Goal: Task Accomplishment & Management: Manage account settings

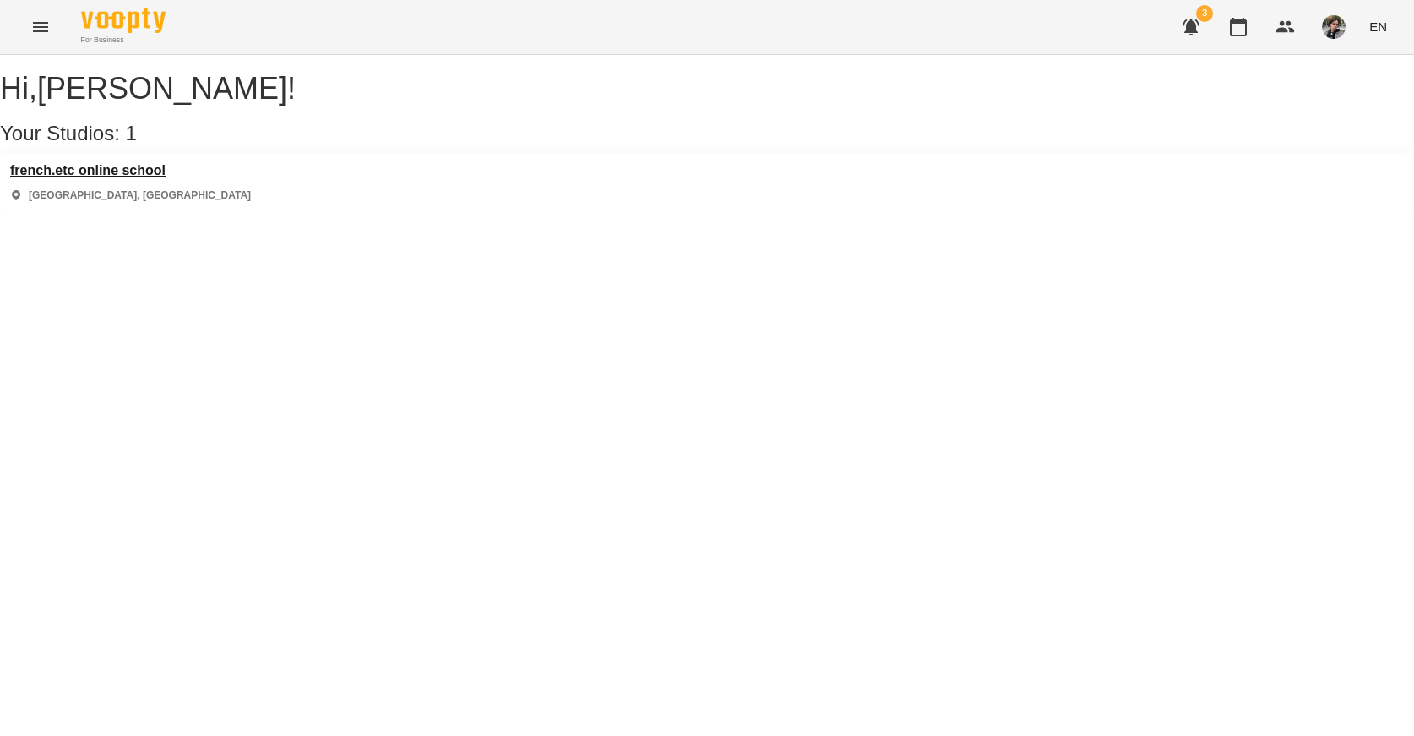
click at [133, 178] on h3 "french.etc online school" at bounding box center [130, 170] width 241 height 15
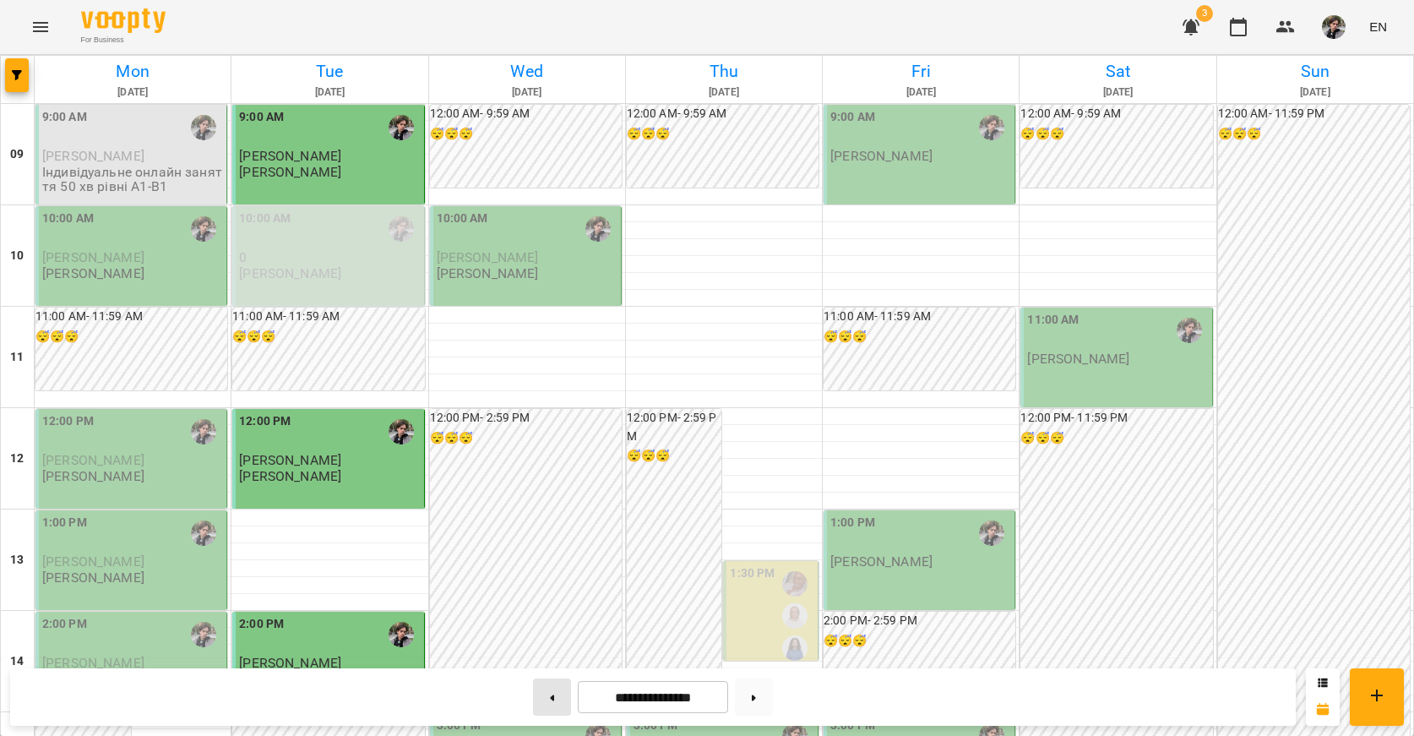
click at [550, 700] on button at bounding box center [552, 696] width 38 height 37
type input "**********"
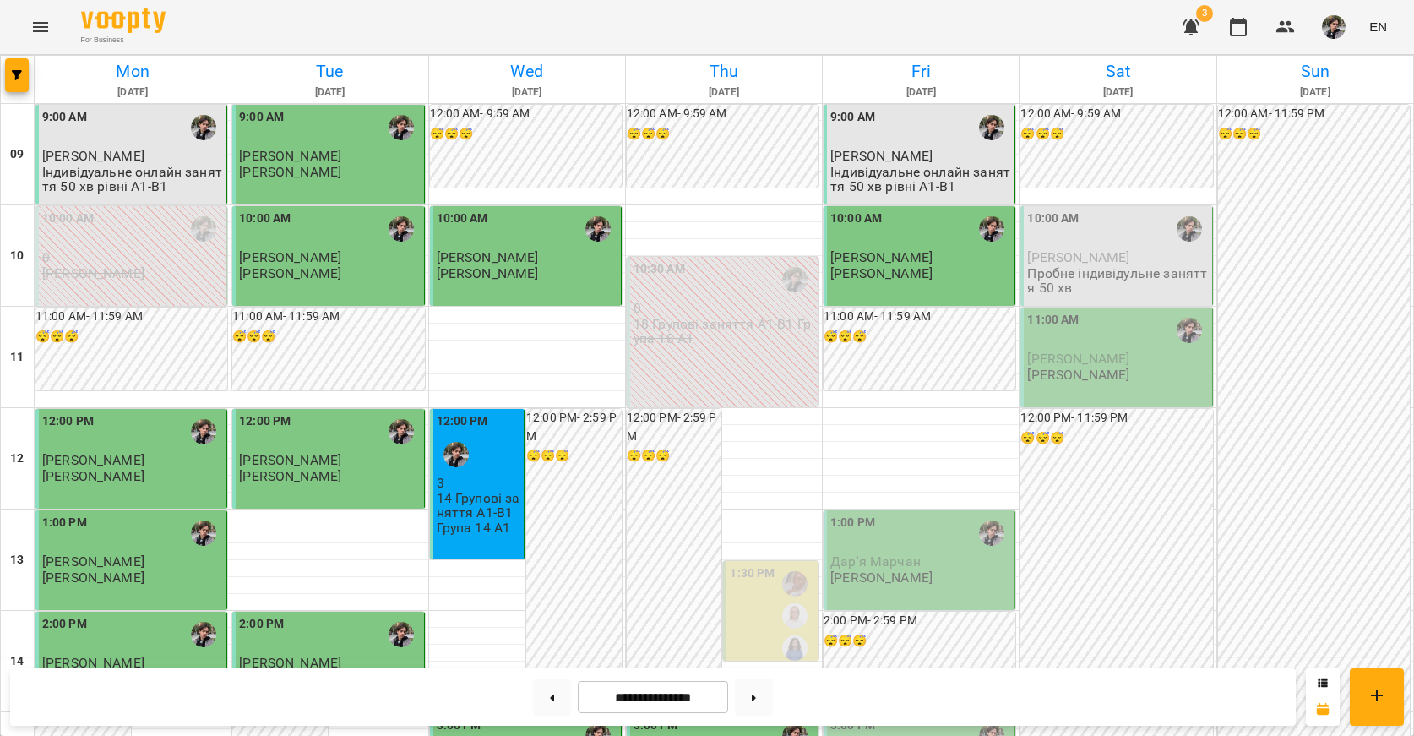
scroll to position [296, 0]
click at [921, 514] on div "1:00 PM" at bounding box center [920, 533] width 181 height 39
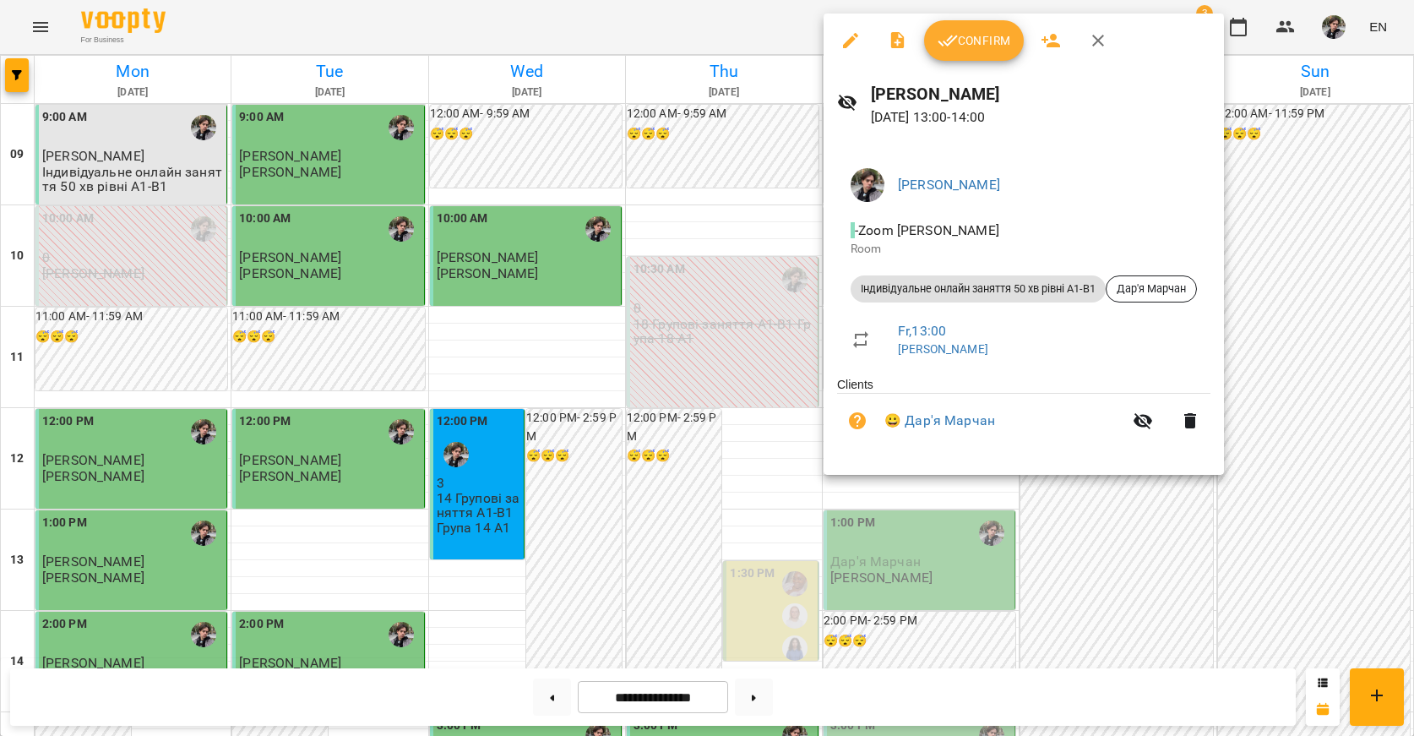
click at [1002, 46] on span "Confirm" at bounding box center [974, 40] width 73 height 20
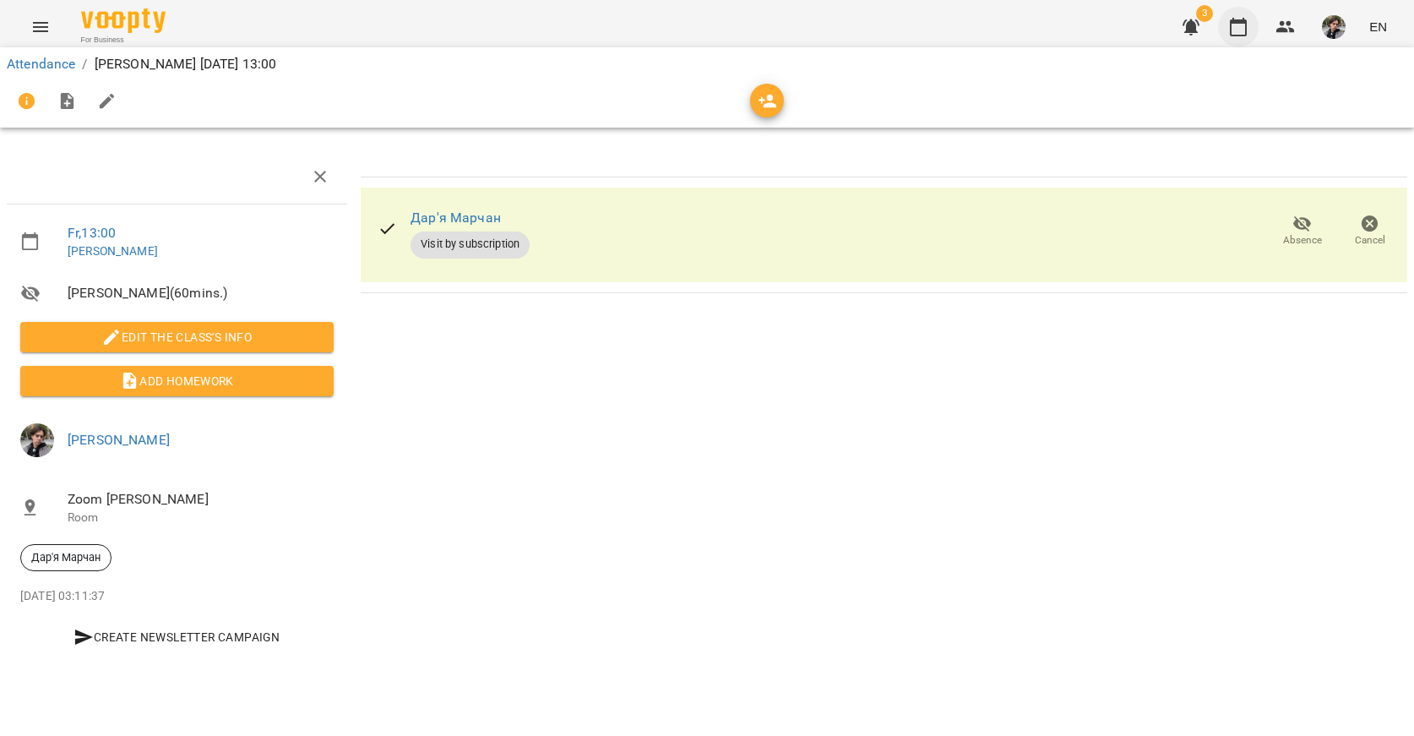
click at [1244, 31] on icon "button" at bounding box center [1238, 27] width 20 height 20
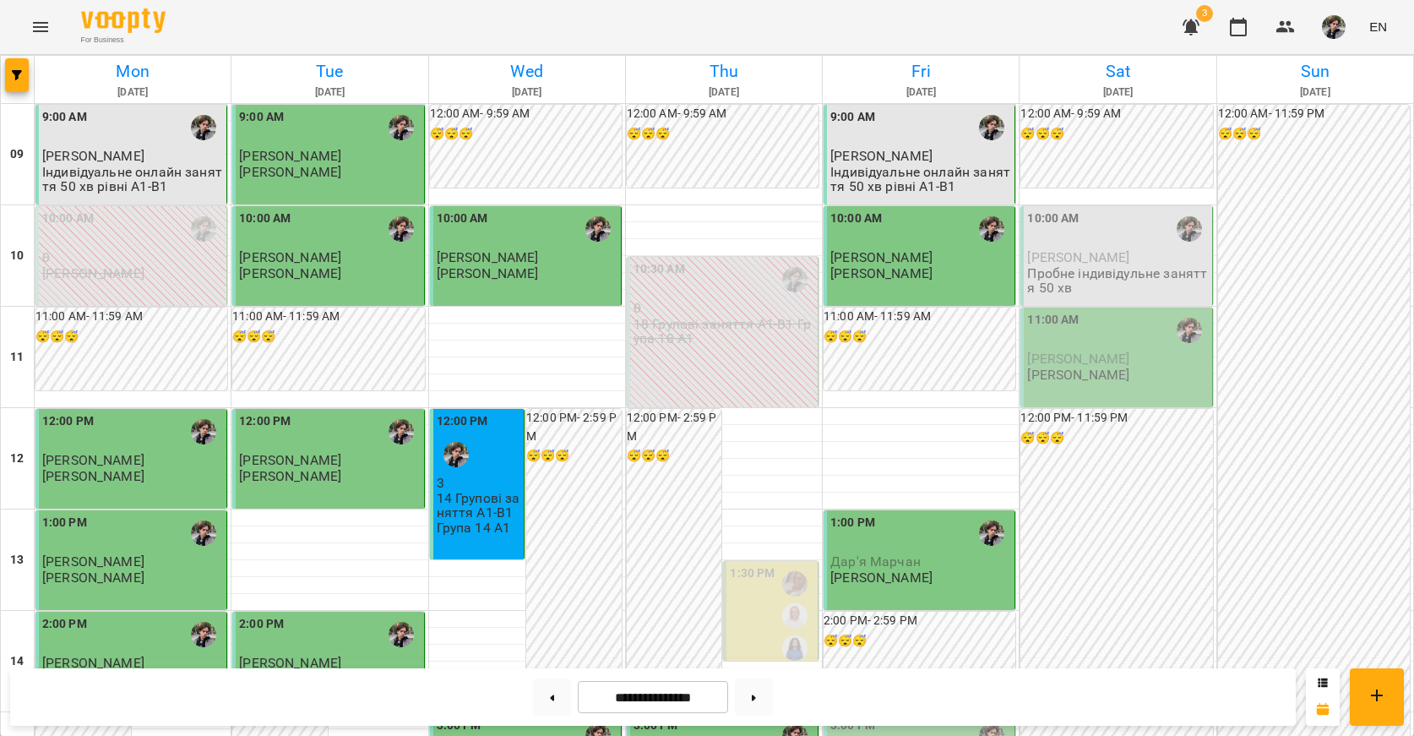
scroll to position [475, 0]
click at [939, 716] on div "3:00 PM" at bounding box center [920, 735] width 181 height 39
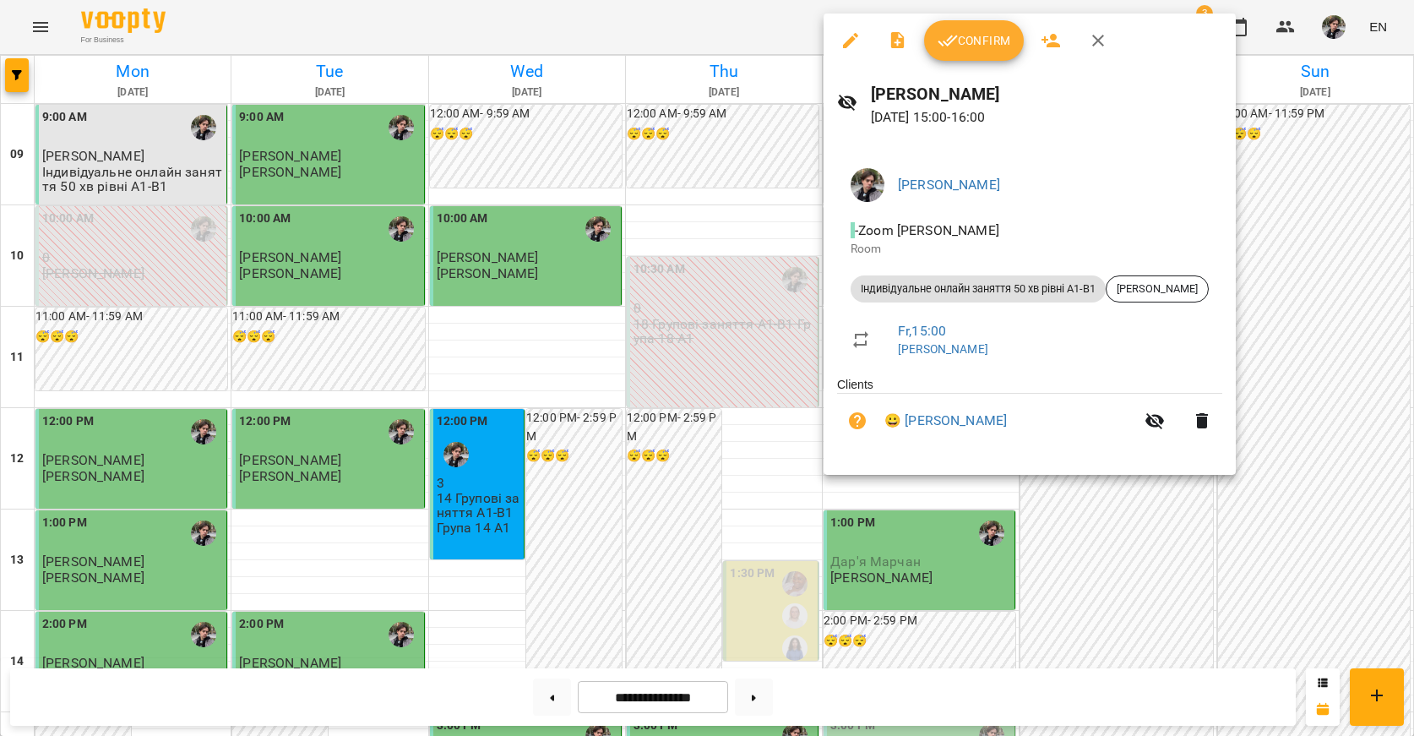
click at [985, 54] on button "Confirm" at bounding box center [974, 40] width 100 height 41
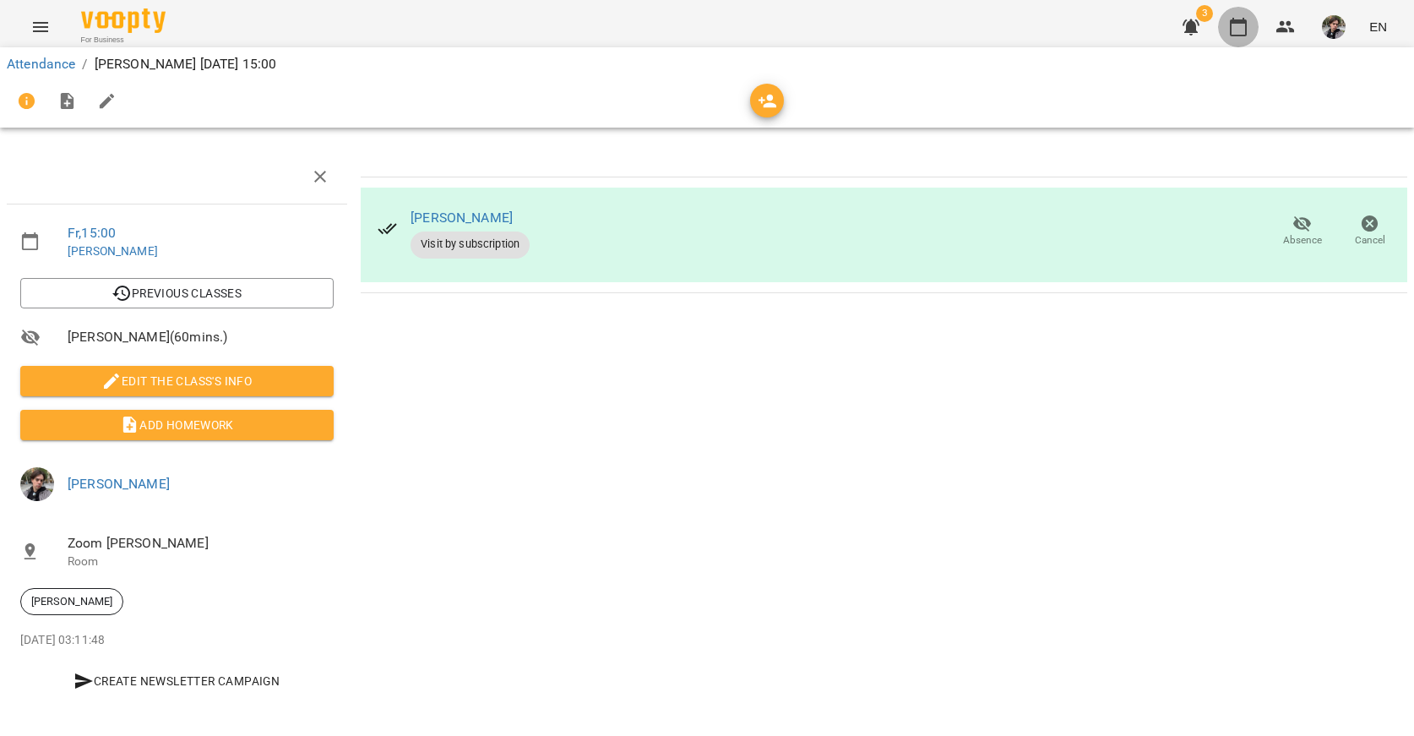
click at [1229, 25] on icon "button" at bounding box center [1238, 27] width 20 height 20
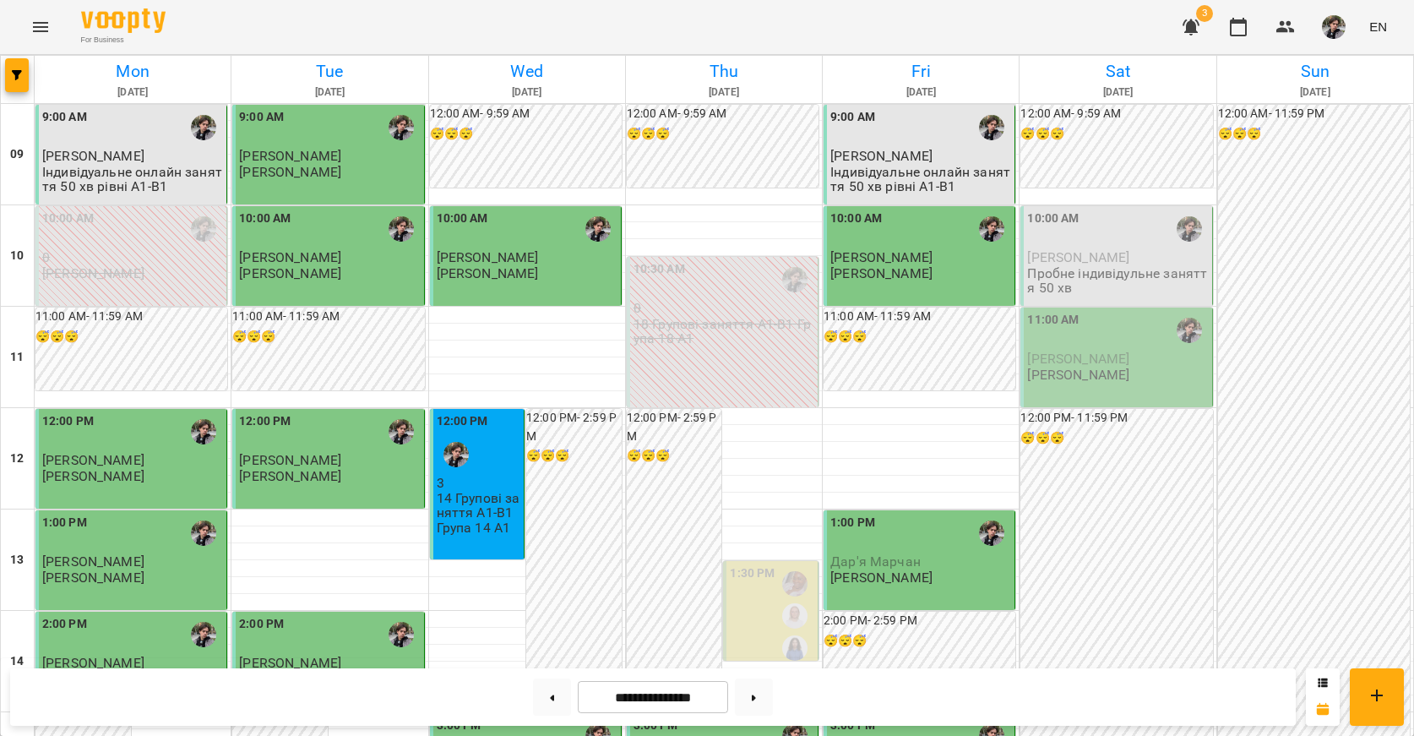
scroll to position [619, 0]
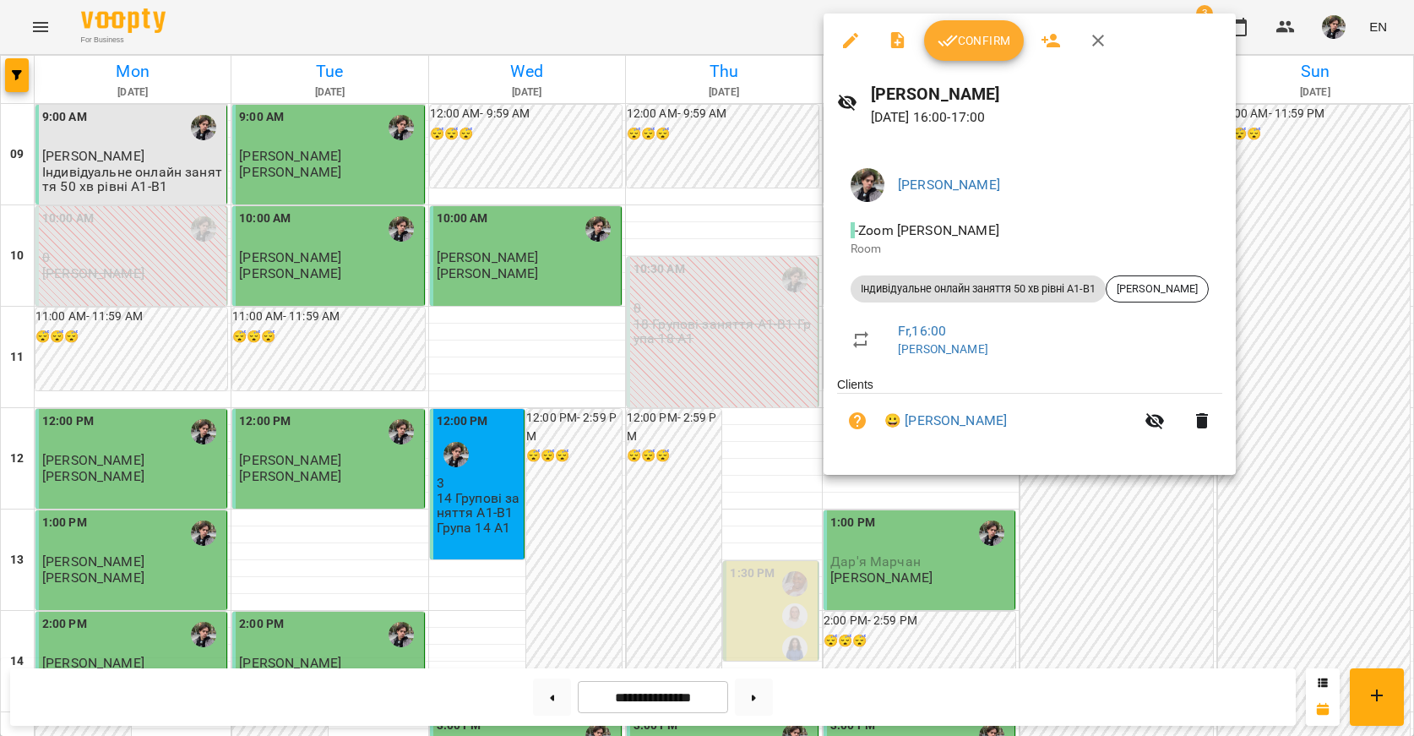
click at [983, 53] on button "Confirm" at bounding box center [974, 40] width 100 height 41
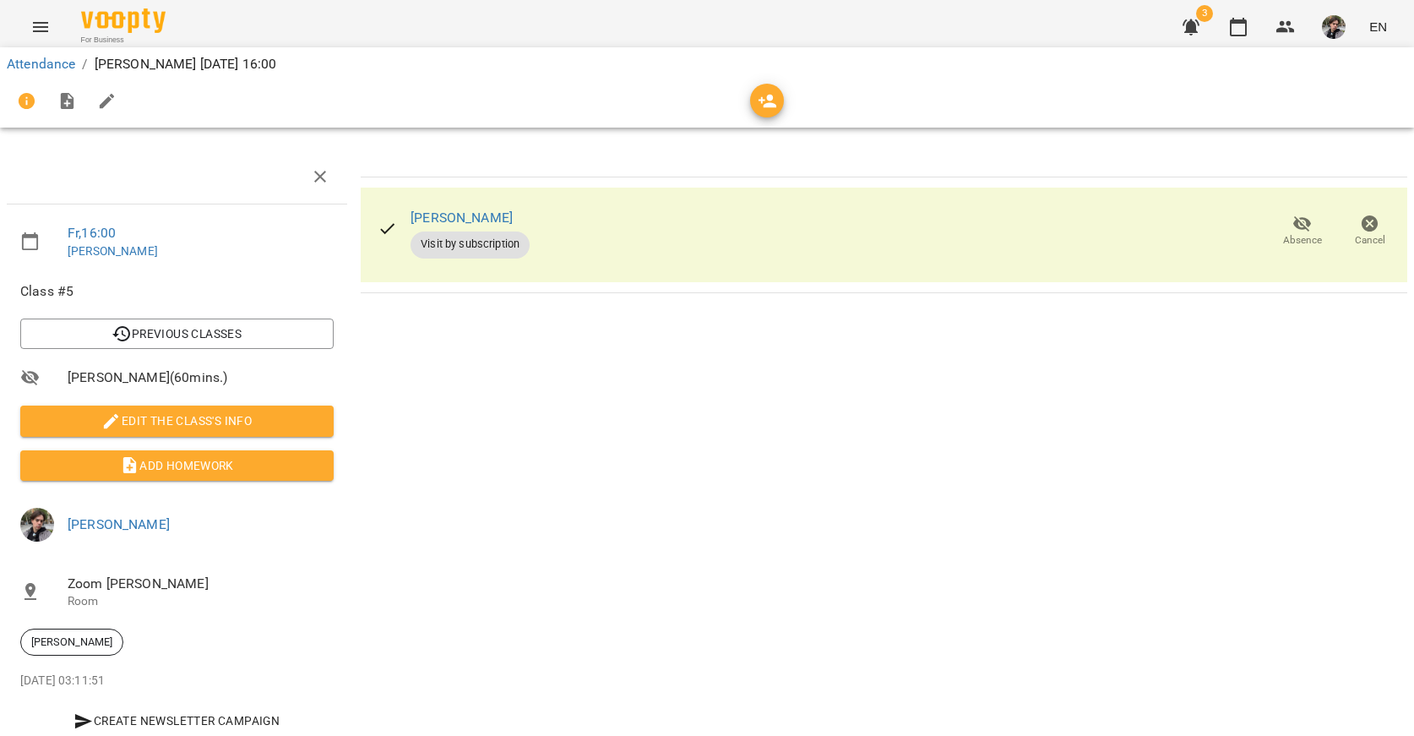
click at [1335, 34] on img "button" at bounding box center [1334, 27] width 24 height 24
click at [1335, 61] on span "[PERSON_NAME]" at bounding box center [1336, 64] width 114 height 20
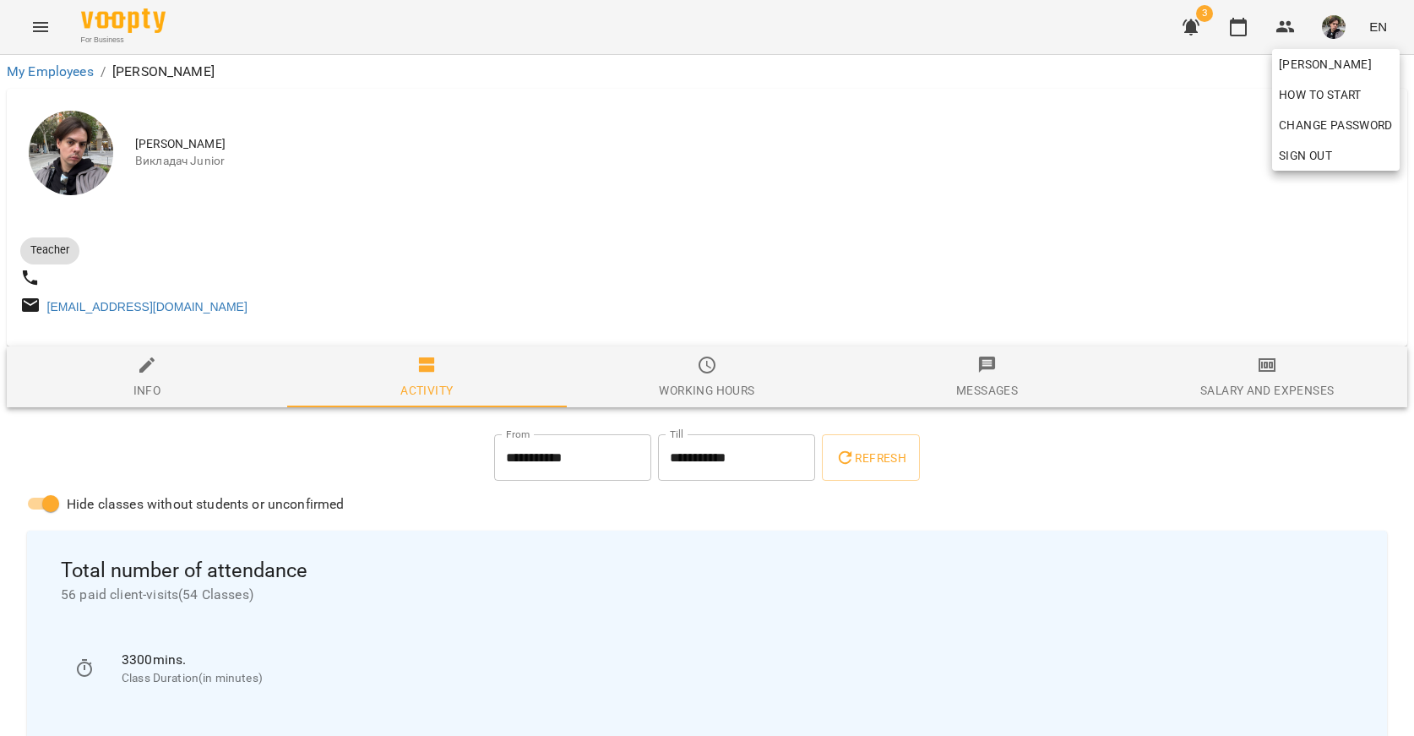
click at [627, 243] on div at bounding box center [707, 368] width 1414 height 736
click at [1242, 32] on icon "button" at bounding box center [1238, 27] width 20 height 20
